Goal: Transaction & Acquisition: Book appointment/travel/reservation

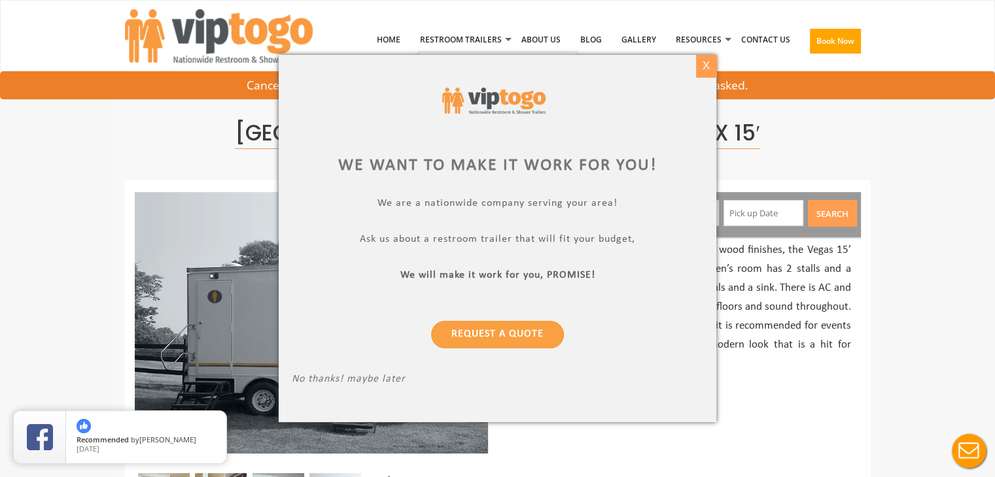
click at [703, 63] on div "X" at bounding box center [706, 66] width 20 height 22
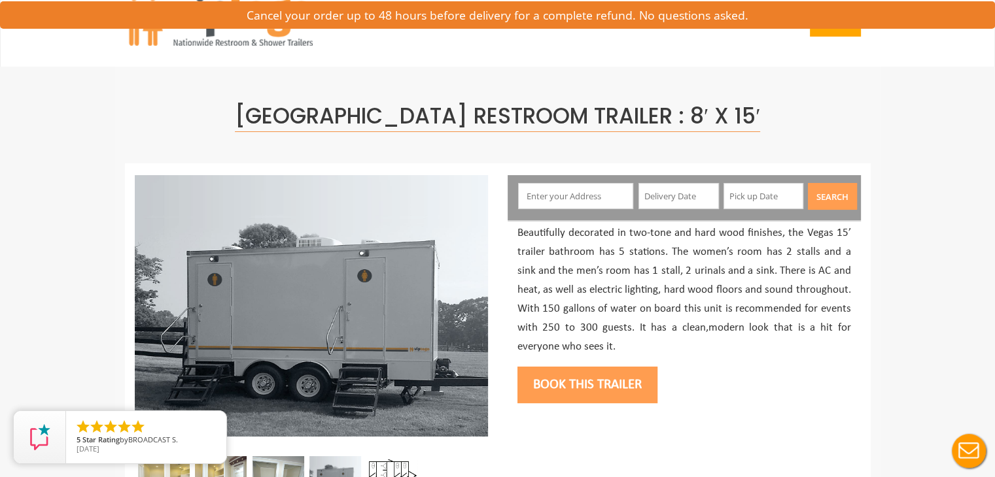
scroll to position [10, 0]
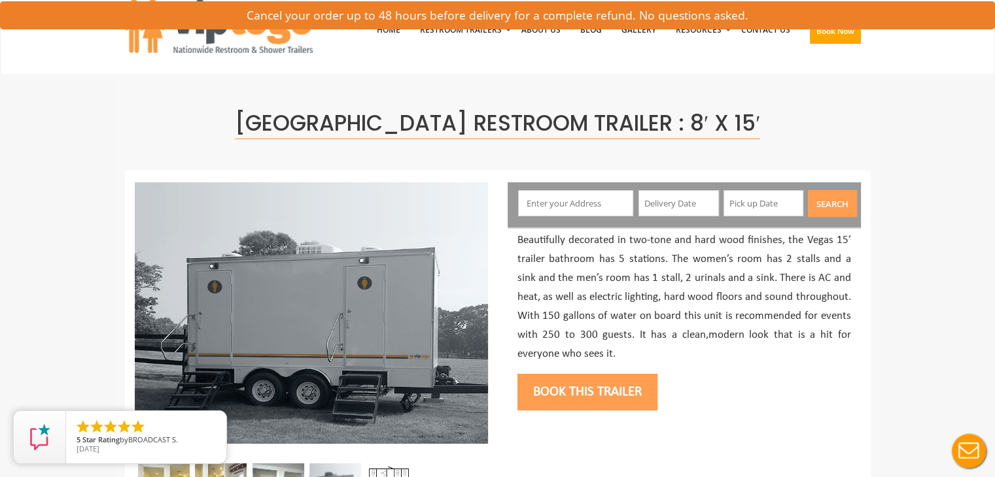
click at [599, 402] on button "Book this trailer" at bounding box center [587, 392] width 140 height 37
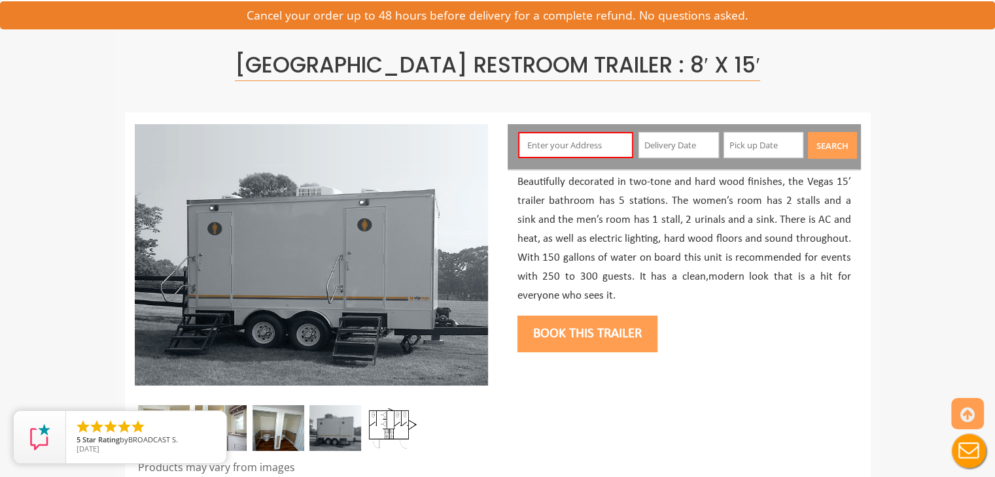
scroll to position [69, 0]
click at [575, 142] on input "text" at bounding box center [575, 144] width 115 height 26
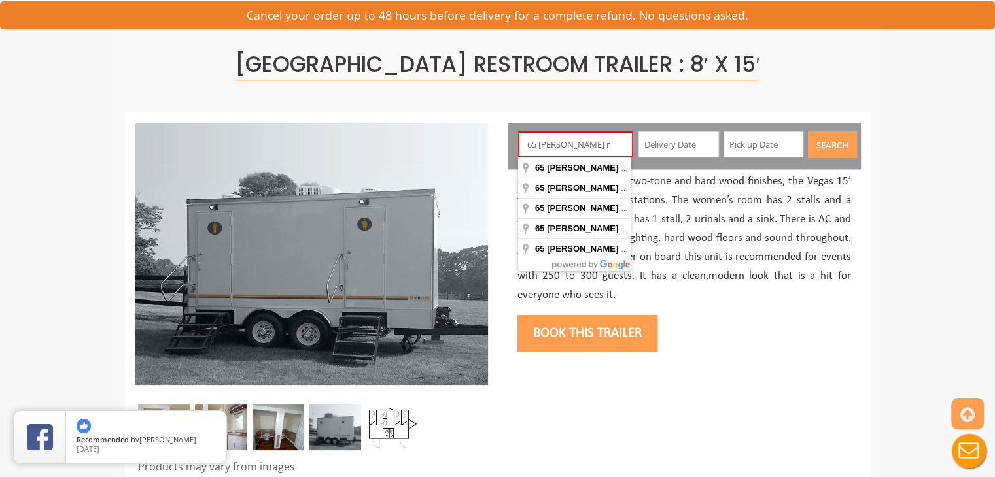
type input "65 Adams Rd, Easton, CT, USA"
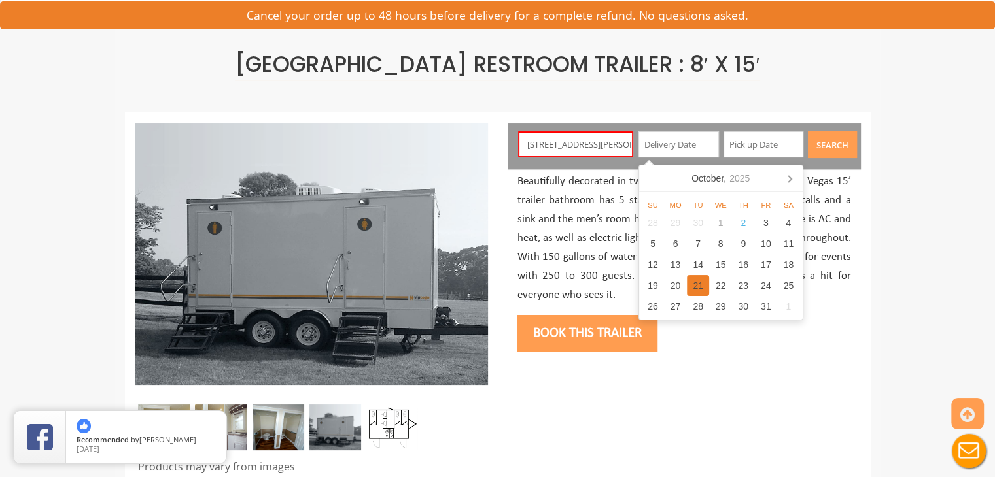
click at [696, 286] on div "21" at bounding box center [698, 285] width 23 height 21
type input "[DATE]"
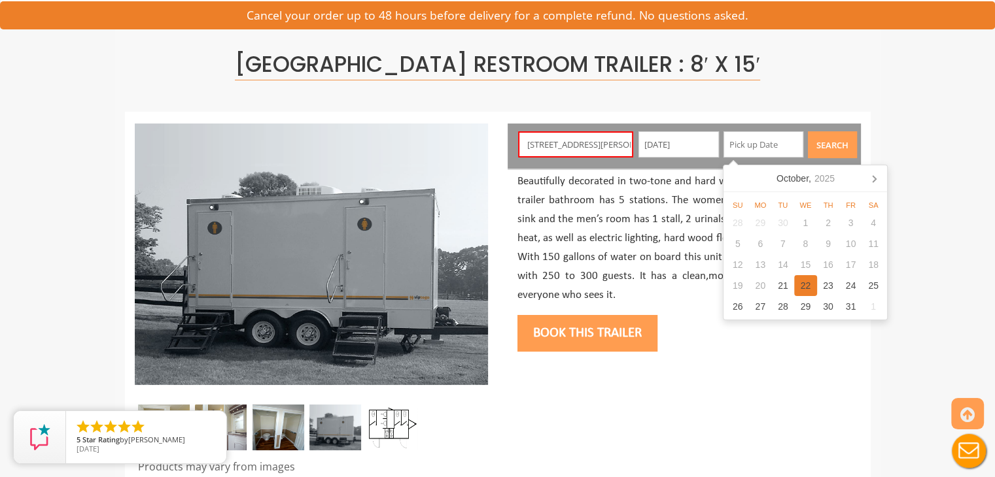
click at [810, 277] on div "22" at bounding box center [805, 285] width 23 height 21
type input "[DATE]"
click at [672, 269] on p "Beautifully decorated in two-tone and hard wood finishes, the Vegas 15’ trailer…" at bounding box center [683, 239] width 333 height 132
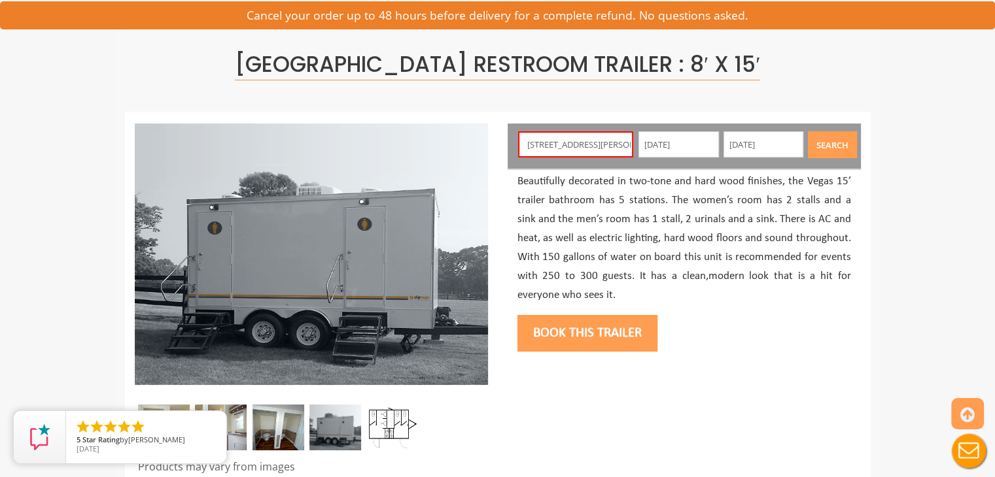
click at [833, 151] on button "Search" at bounding box center [832, 144] width 49 height 27
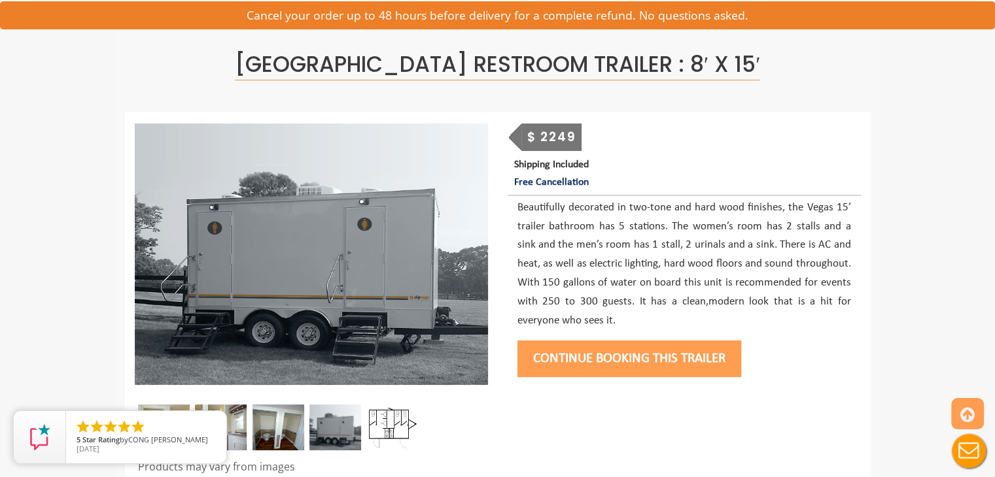
click at [633, 355] on button "Continue Booking this trailer" at bounding box center [629, 359] width 224 height 37
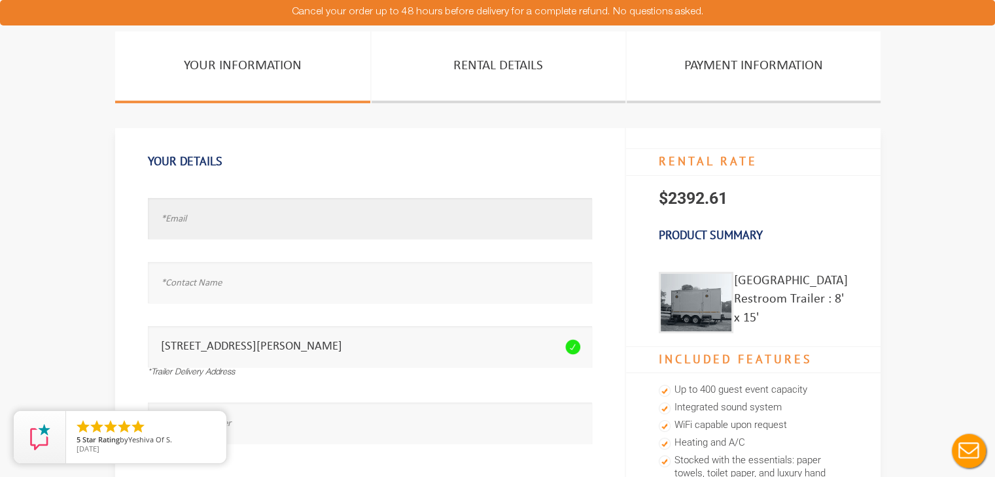
click at [492, 233] on input "text" at bounding box center [370, 218] width 444 height 41
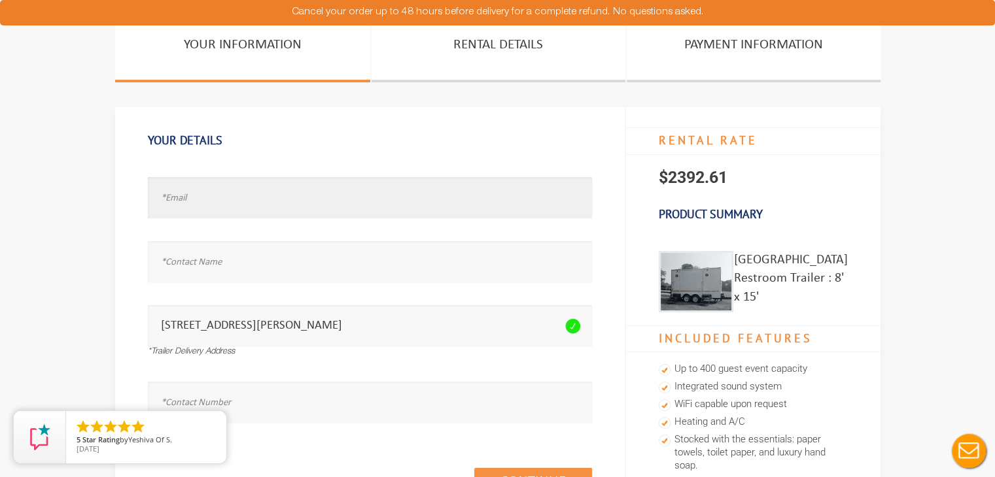
scroll to position [21, 0]
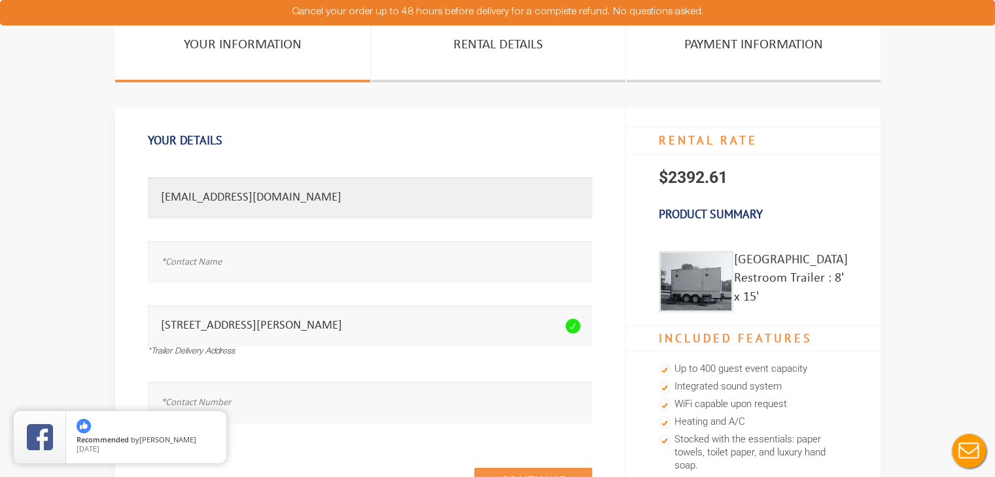
type input "pria@revelrouge.com"
click at [369, 271] on input "text" at bounding box center [370, 261] width 444 height 41
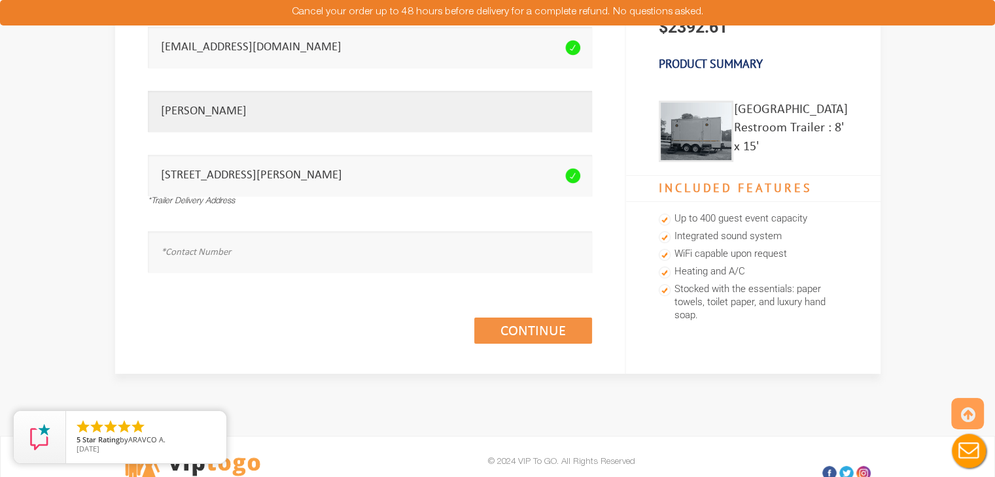
scroll to position [172, 0]
type input "Pria Hawlader"
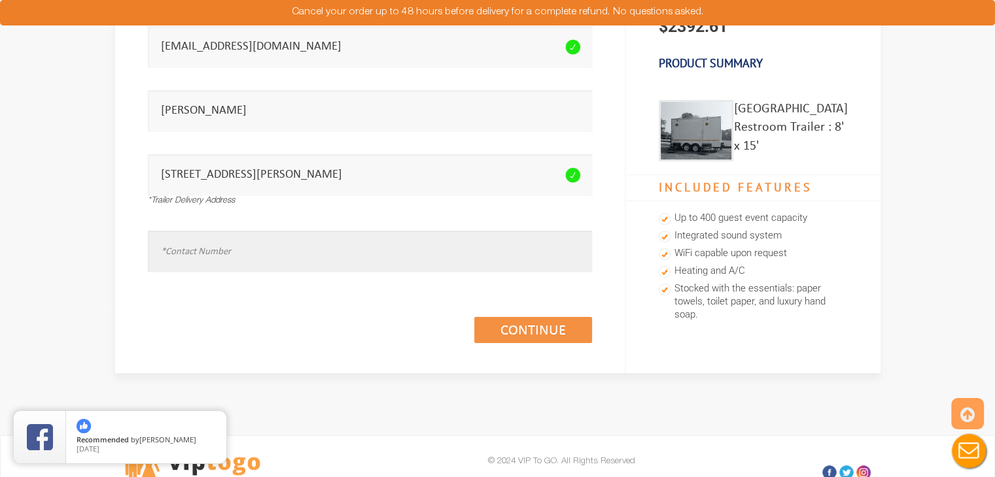
click at [320, 237] on input "text" at bounding box center [370, 251] width 444 height 41
type input "3478377355"
click at [332, 349] on div "Continue (1/3)" at bounding box center [370, 316] width 444 height 75
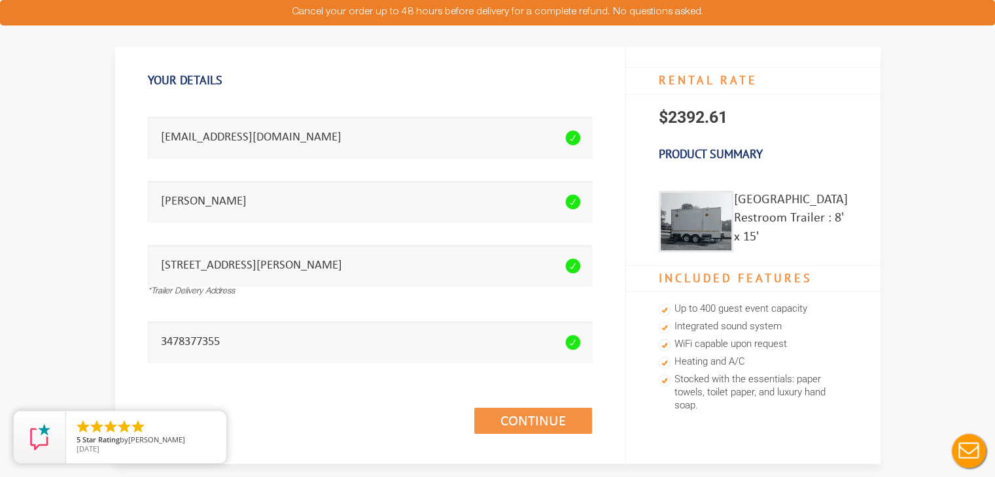
scroll to position [144, 0]
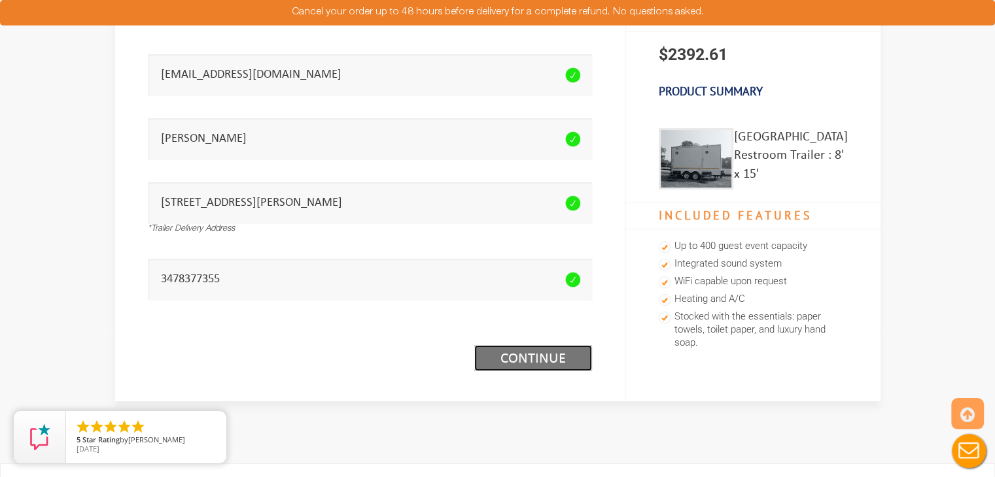
click at [495, 349] on link "Continue (1/3)" at bounding box center [533, 358] width 118 height 26
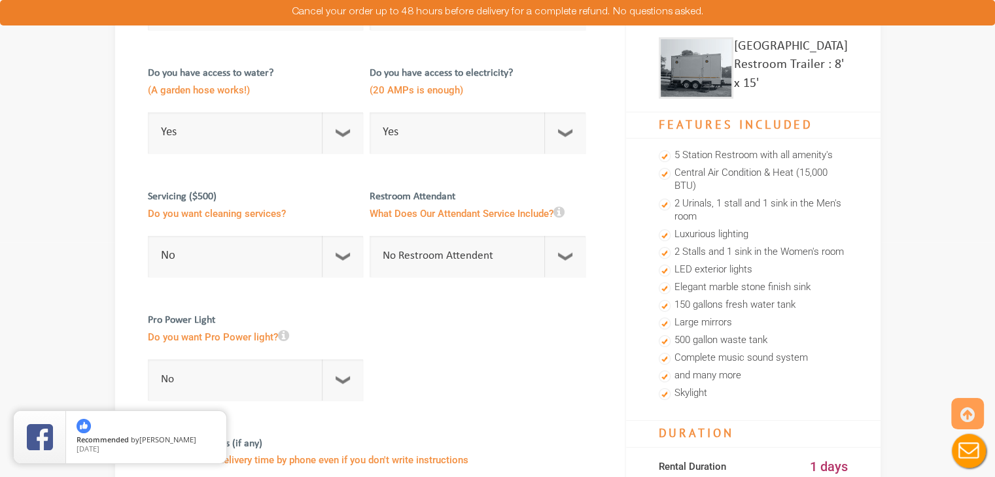
scroll to position [237, 0]
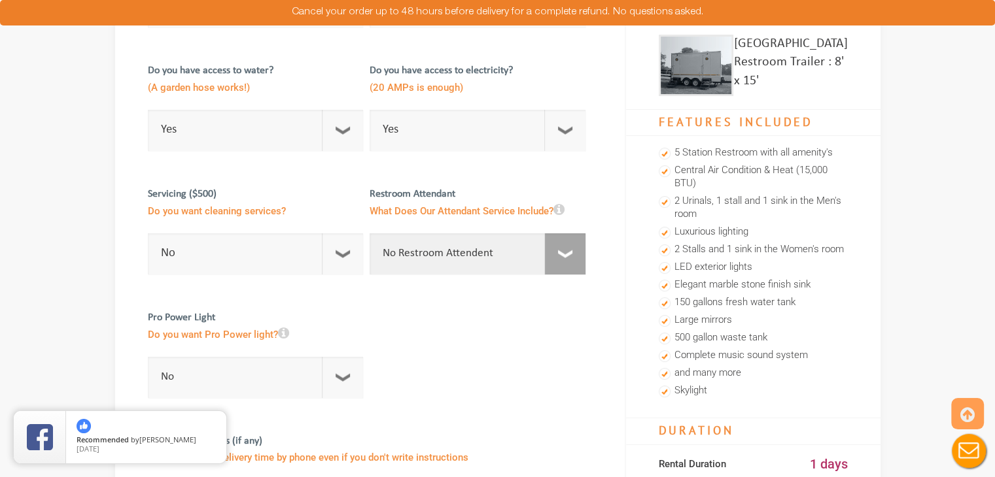
click at [578, 252] on select "No Restroom Attendent Attendant For One/Multiple Events" at bounding box center [477, 253] width 216 height 41
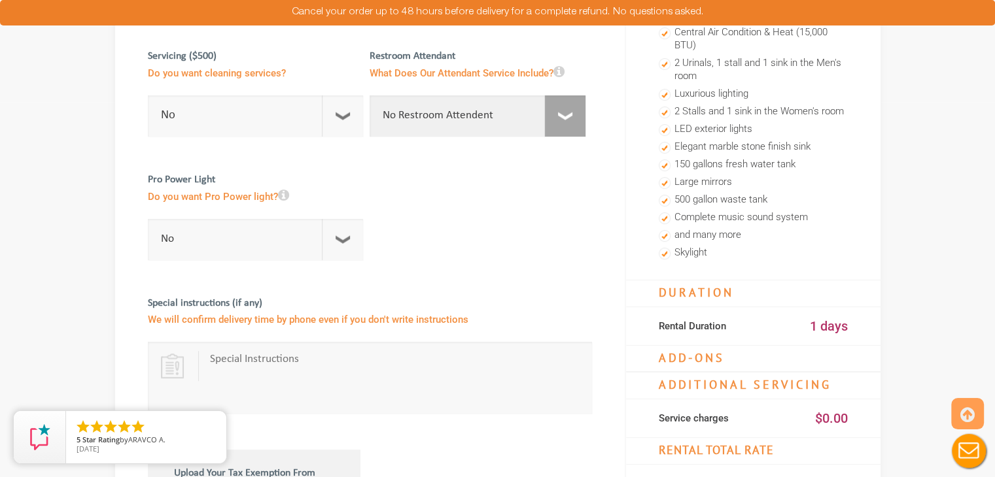
scroll to position [376, 0]
click at [348, 241] on select "No For 1 Week ($195) For 1 Month ($395)" at bounding box center [256, 238] width 216 height 41
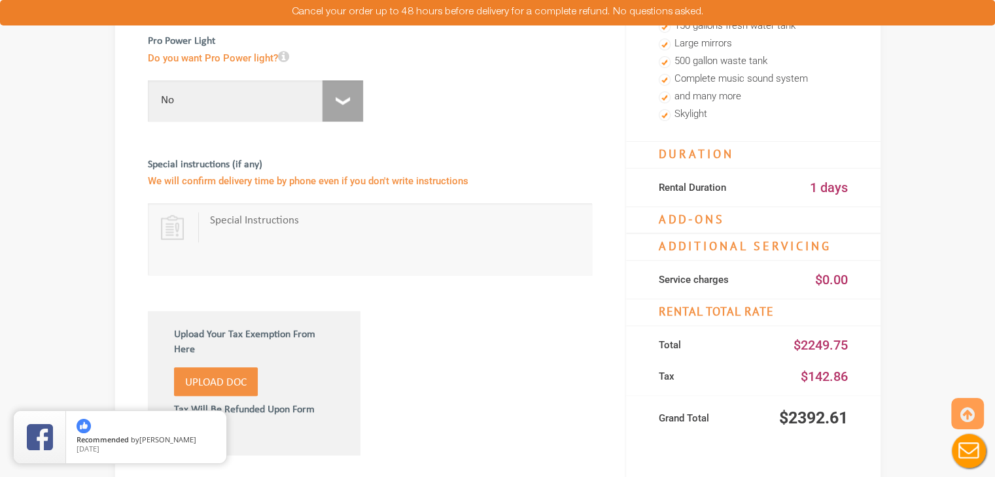
scroll to position [515, 0]
click at [472, 354] on div at bounding box center [370, 233] width 444 height 458
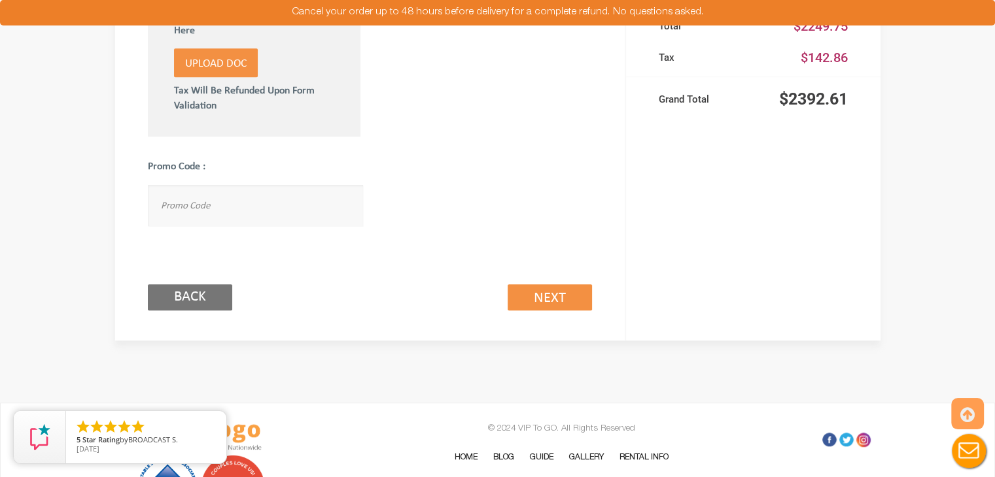
scroll to position [834, 0]
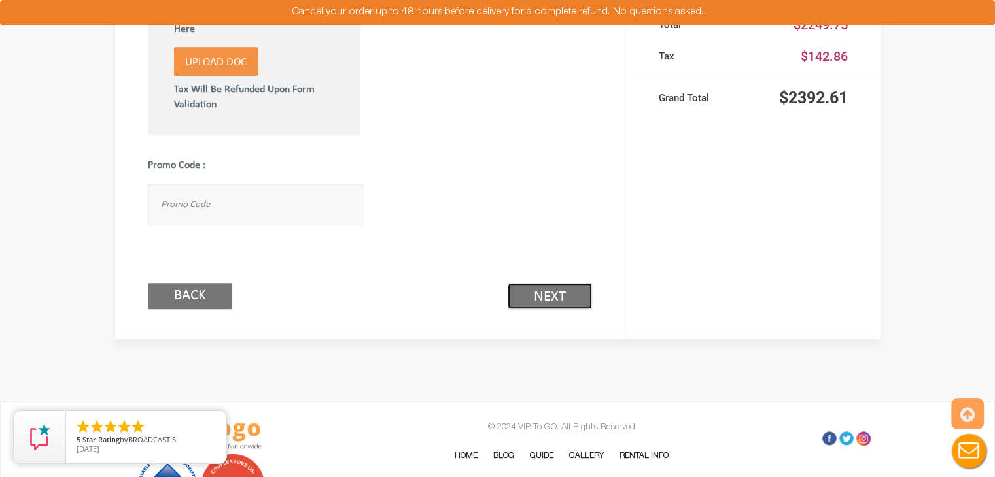
click at [526, 301] on link "Next (2/3)" at bounding box center [549, 296] width 84 height 26
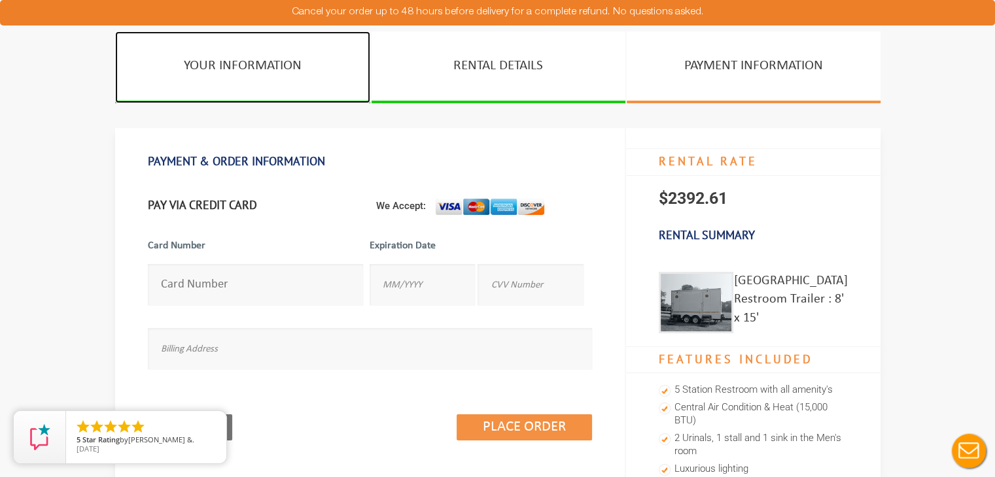
click at [237, 74] on link "YOUR INFORMATION" at bounding box center [242, 67] width 255 height 72
